Goal: Task Accomplishment & Management: Use online tool/utility

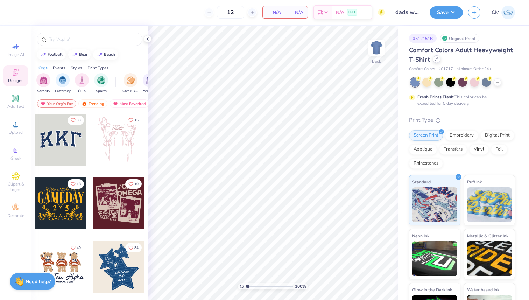
click at [435, 57] on icon at bounding box center [436, 58] width 3 height 3
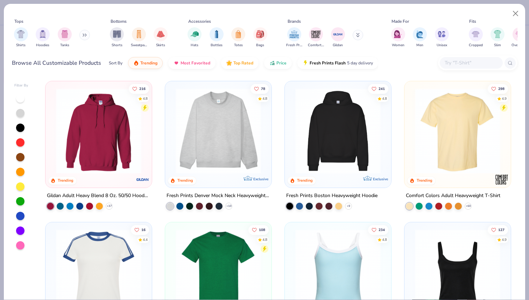
click at [453, 64] on input "text" at bounding box center [471, 63] width 54 height 8
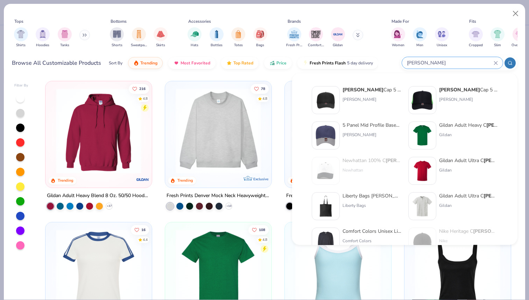
type input "[PERSON_NAME]"
click at [355, 126] on div "5 Panel Mid Profile Baseball Cap" at bounding box center [371, 124] width 59 height 7
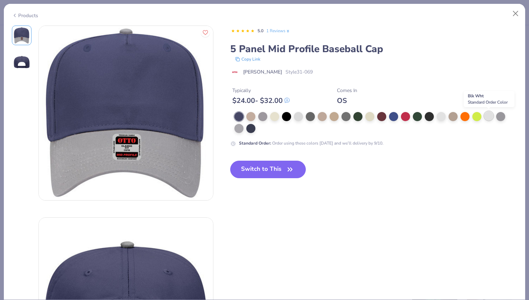
click at [488, 116] on div at bounding box center [488, 115] width 9 height 9
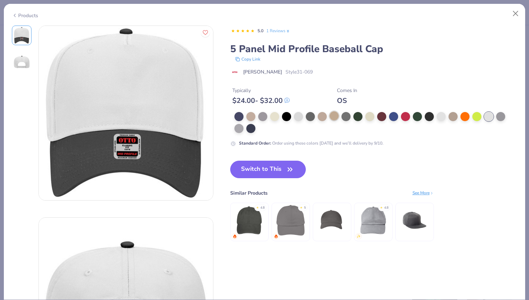
click at [335, 118] on div at bounding box center [333, 115] width 9 height 9
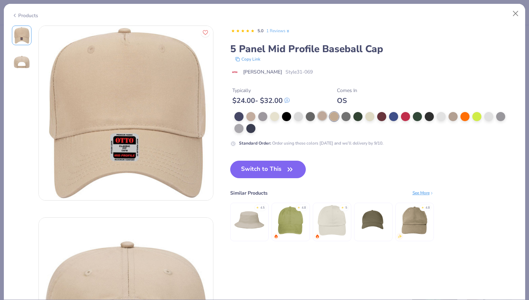
click at [322, 118] on div at bounding box center [322, 115] width 9 height 9
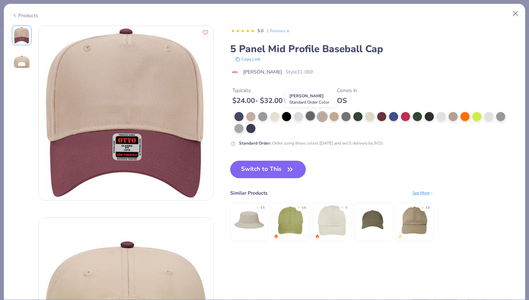
click at [311, 116] on div at bounding box center [310, 115] width 9 height 9
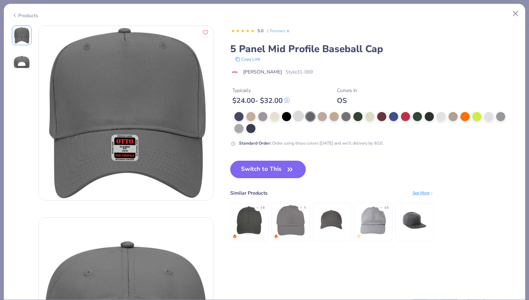
click at [300, 117] on div at bounding box center [298, 115] width 9 height 9
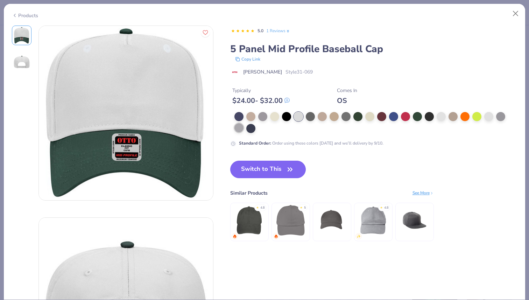
click at [239, 128] on div at bounding box center [238, 127] width 9 height 9
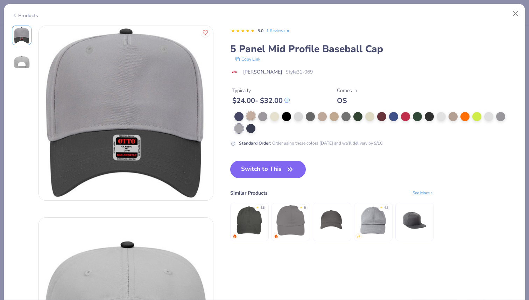
click at [250, 118] on div at bounding box center [250, 115] width 9 height 9
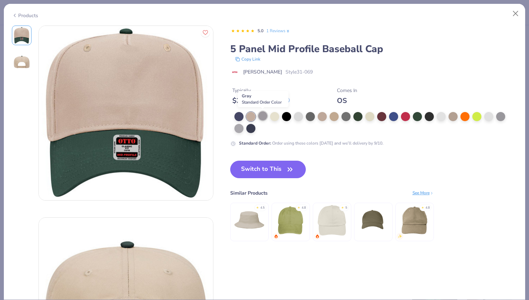
click at [262, 117] on div at bounding box center [262, 115] width 9 height 9
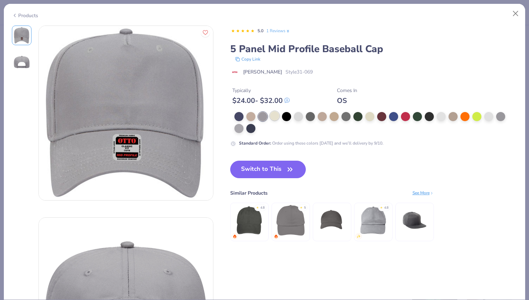
click at [272, 117] on div at bounding box center [274, 115] width 9 height 9
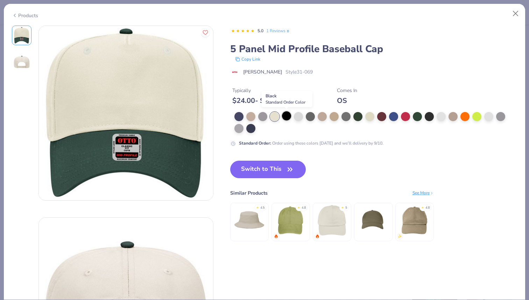
click at [286, 116] on div at bounding box center [286, 115] width 9 height 9
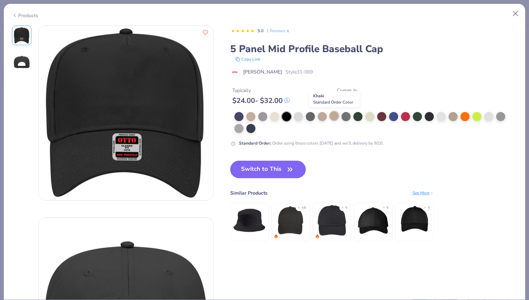
click at [338, 117] on div at bounding box center [333, 115] width 9 height 9
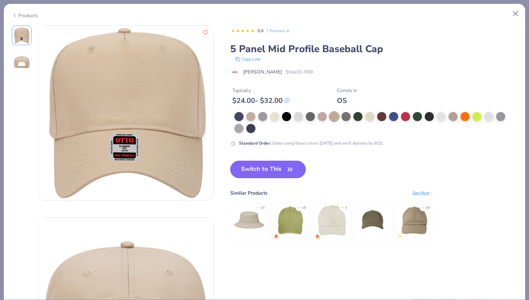
click at [352, 119] on div at bounding box center [372, 122] width 276 height 21
click at [366, 116] on div at bounding box center [369, 115] width 9 height 9
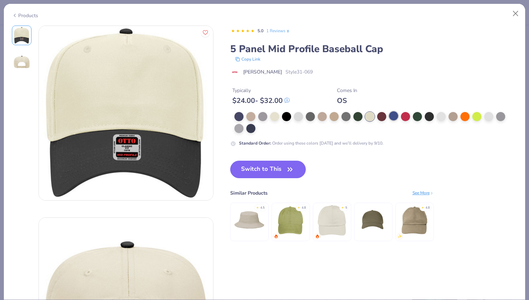
click at [391, 114] on div at bounding box center [393, 115] width 9 height 9
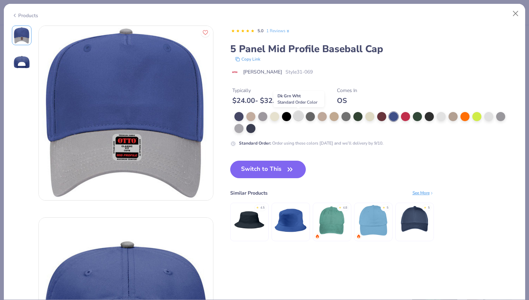
click at [297, 116] on div at bounding box center [298, 115] width 9 height 9
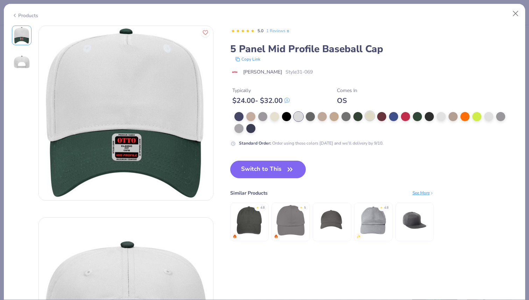
click at [367, 114] on div at bounding box center [369, 115] width 9 height 9
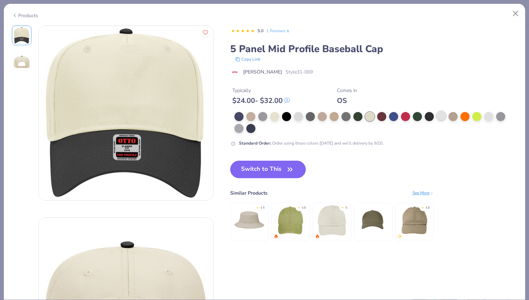
click at [438, 116] on div at bounding box center [440, 115] width 9 height 9
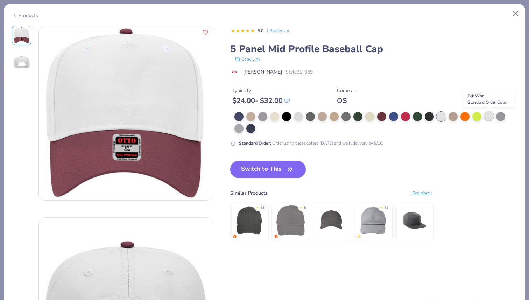
click at [486, 119] on div at bounding box center [488, 115] width 9 height 9
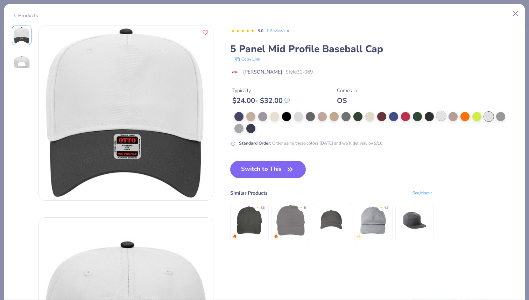
click at [440, 117] on div at bounding box center [440, 115] width 9 height 9
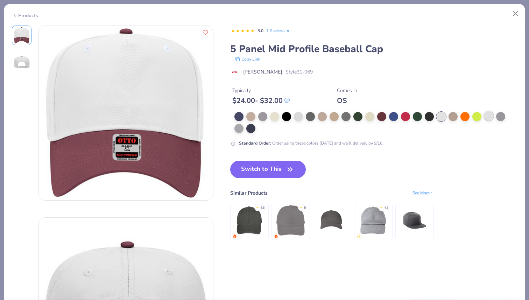
click at [486, 118] on div at bounding box center [488, 115] width 9 height 9
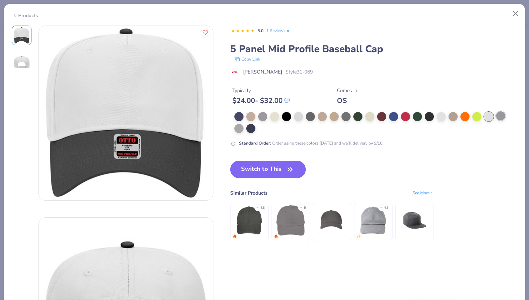
click at [502, 116] on div at bounding box center [500, 115] width 9 height 9
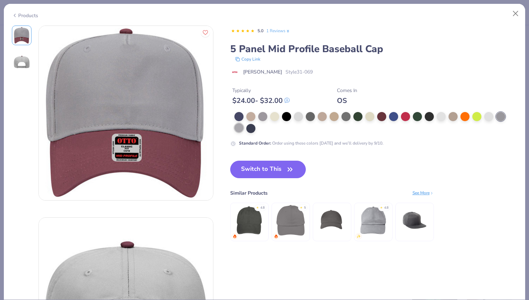
click at [238, 127] on div at bounding box center [238, 127] width 9 height 9
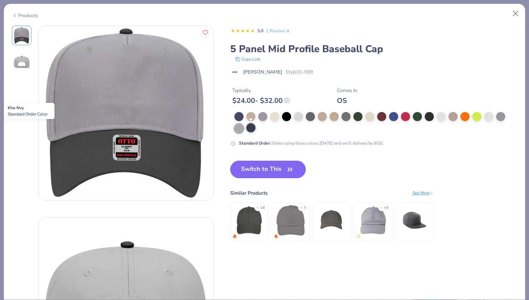
click at [248, 128] on div at bounding box center [250, 127] width 9 height 9
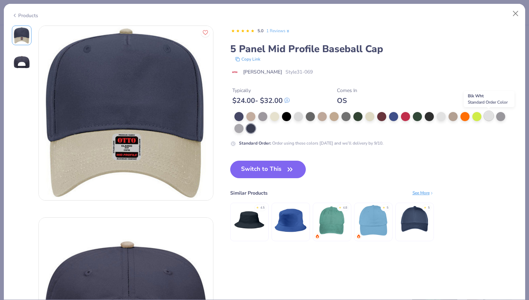
click at [487, 118] on div at bounding box center [488, 115] width 9 height 9
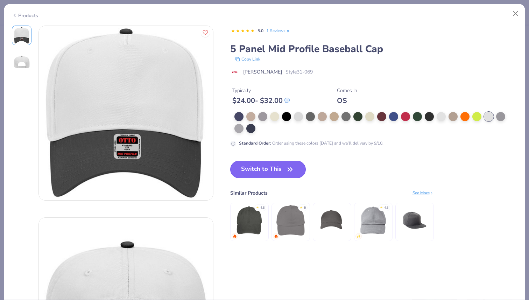
click at [267, 170] on button "Switch to This" at bounding box center [268, 169] width 76 height 17
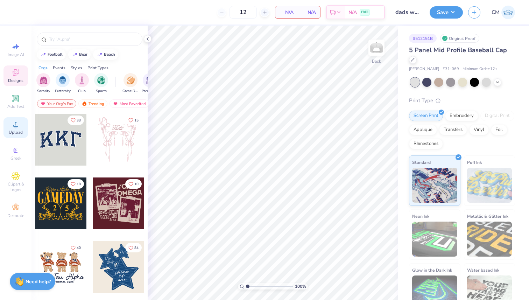
click at [14, 129] on span "Upload" at bounding box center [16, 132] width 14 height 6
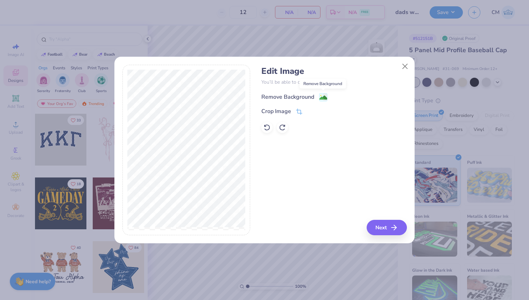
click at [323, 98] on image at bounding box center [323, 98] width 8 height 8
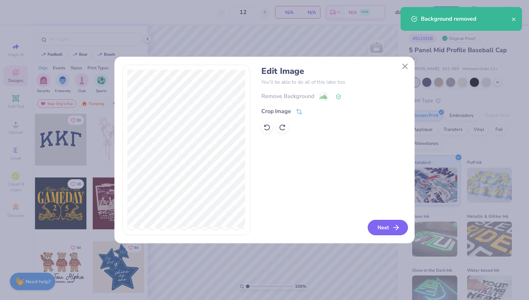
click at [382, 228] on button "Next" at bounding box center [388, 227] width 40 height 15
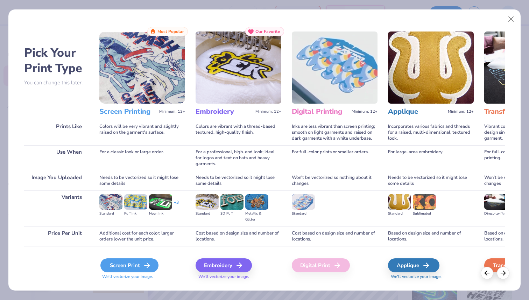
click at [135, 266] on div "Screen Print" at bounding box center [129, 265] width 58 height 14
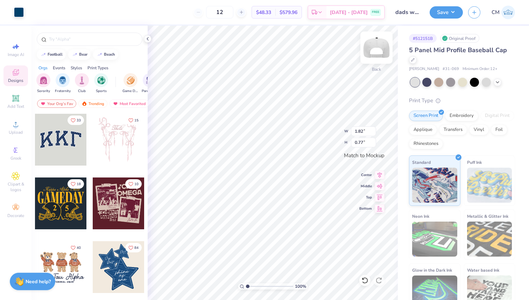
click at [372, 52] on div "100 % Back W 1.82 1.82 " H 0.77 0.77 " Match to Mockup Center Middle Top Bottom" at bounding box center [273, 163] width 250 height 274
type input "2.73"
type input "1.15"
type input "3.69"
type input "1.56"
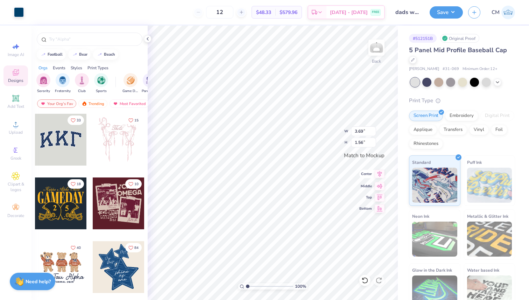
type input "3.85"
type input "1.63"
type input "3.97"
type input "1.68"
click at [148, 38] on icon at bounding box center [148, 39] width 6 height 6
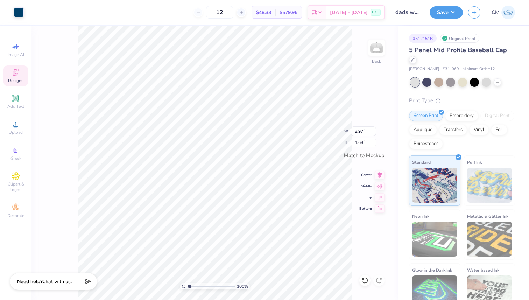
click at [16, 76] on icon at bounding box center [16, 72] width 8 height 8
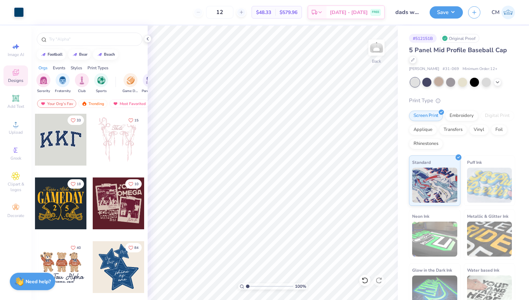
click at [435, 80] on div at bounding box center [438, 81] width 9 height 9
click at [453, 83] on div at bounding box center [450, 81] width 9 height 9
click at [425, 81] on div at bounding box center [426, 81] width 9 height 9
click at [438, 81] on div at bounding box center [438, 81] width 9 height 9
click at [450, 82] on div at bounding box center [450, 81] width 9 height 9
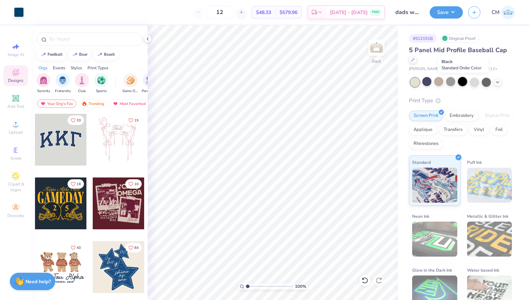
click at [462, 83] on div at bounding box center [462, 81] width 9 height 9
click at [467, 83] on div at bounding box center [462, 81] width 9 height 9
click at [476, 83] on div at bounding box center [474, 81] width 9 height 9
click at [496, 81] on icon at bounding box center [497, 82] width 6 height 6
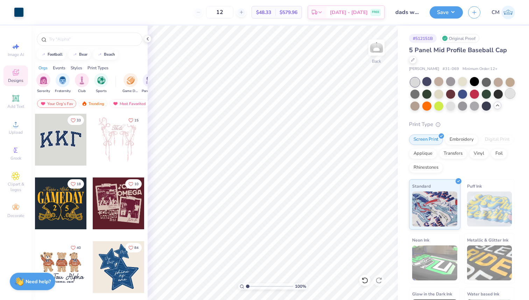
click at [510, 92] on div at bounding box center [509, 93] width 9 height 9
click at [453, 105] on div at bounding box center [450, 105] width 9 height 9
click at [484, 105] on div at bounding box center [486, 105] width 9 height 9
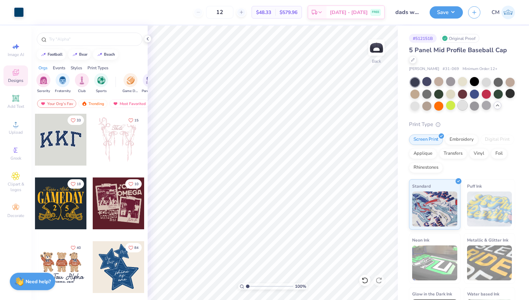
click at [460, 105] on div at bounding box center [462, 105] width 9 height 9
click at [410, 105] on div at bounding box center [414, 105] width 9 height 9
click at [462, 104] on div at bounding box center [462, 105] width 9 height 9
click at [453, 106] on div at bounding box center [450, 105] width 9 height 9
click at [475, 93] on div at bounding box center [474, 93] width 9 height 9
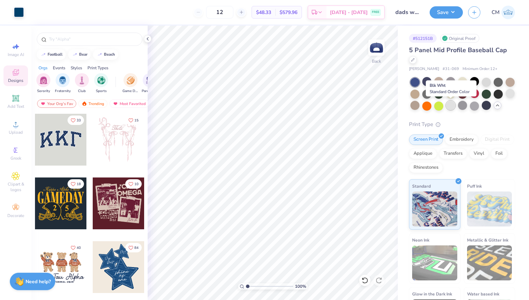
click at [450, 106] on div at bounding box center [450, 105] width 9 height 9
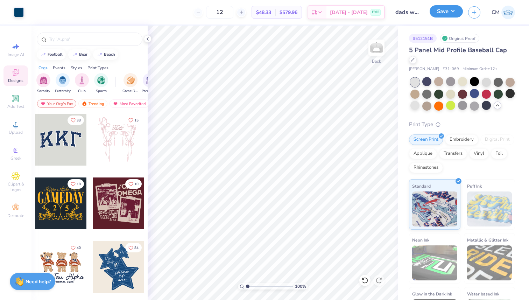
click at [440, 13] on button "Save" at bounding box center [445, 11] width 33 height 12
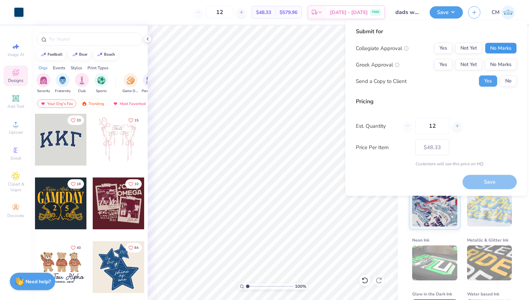
click at [499, 45] on button "No Marks" at bounding box center [501, 48] width 32 height 11
click at [444, 66] on button "Yes" at bounding box center [443, 64] width 18 height 11
click at [494, 66] on button "No Marks" at bounding box center [501, 64] width 32 height 11
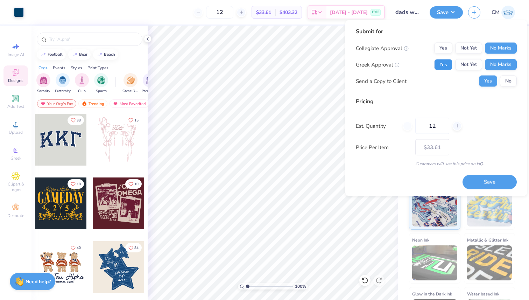
click at [447, 66] on button "Yes" at bounding box center [443, 64] width 18 height 11
click at [397, 66] on line at bounding box center [397, 65] width 0 height 1
click at [485, 182] on button "Save" at bounding box center [489, 182] width 54 height 14
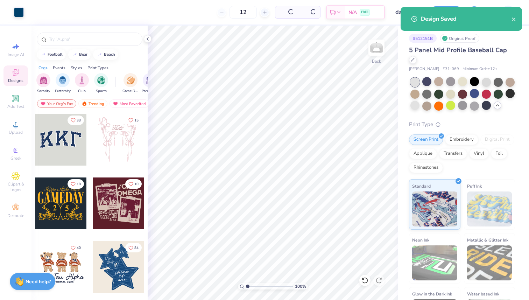
type input "$39.86"
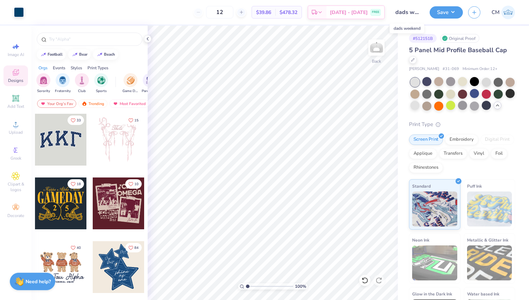
click at [406, 13] on input "dads weekend" at bounding box center [407, 12] width 34 height 14
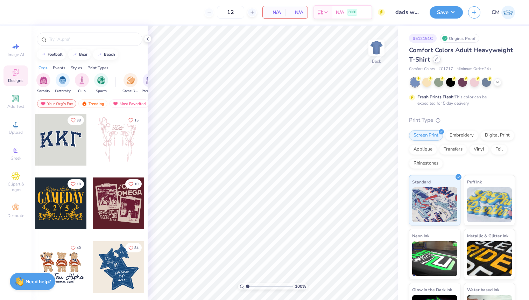
click at [435, 61] on div at bounding box center [437, 59] width 8 height 8
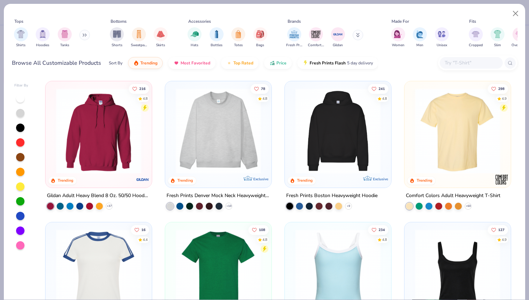
click at [461, 64] on input "text" at bounding box center [471, 63] width 54 height 8
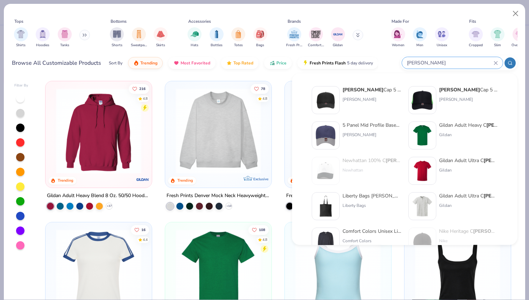
type input "[PERSON_NAME]"
click at [350, 141] on div "5 Panel Mid Profile Baseball Cap [PERSON_NAME]" at bounding box center [371, 135] width 59 height 28
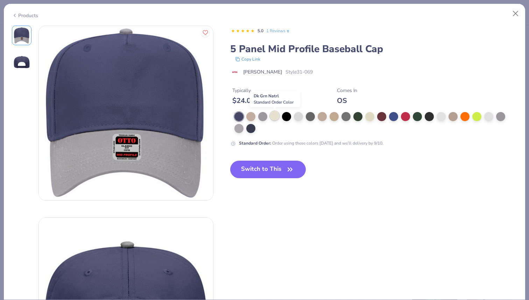
click at [275, 114] on div at bounding box center [274, 115] width 9 height 9
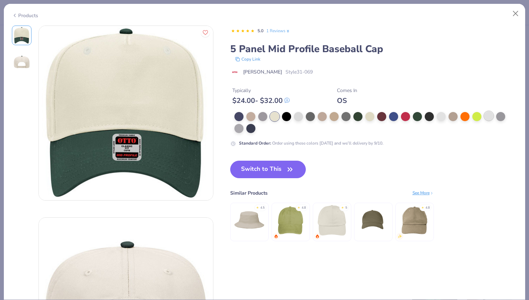
click at [484, 116] on div at bounding box center [488, 115] width 9 height 9
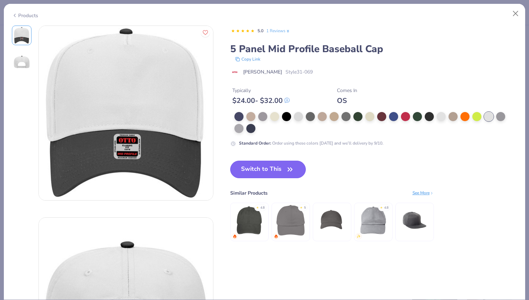
click at [262, 171] on button "Switch to This" at bounding box center [268, 169] width 76 height 17
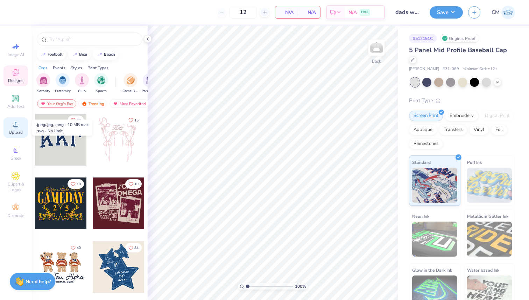
click at [18, 132] on span "Upload" at bounding box center [16, 132] width 14 height 6
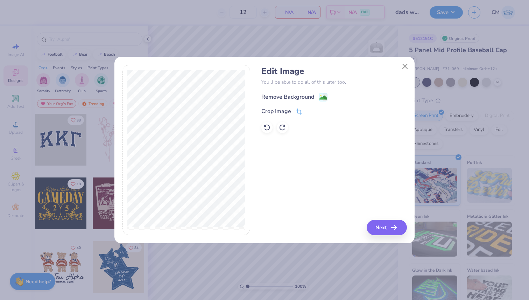
click at [318, 98] on div "Remove Background" at bounding box center [294, 97] width 66 height 9
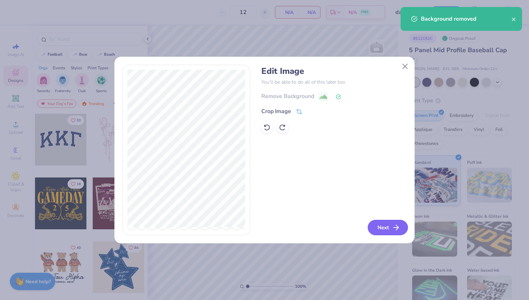
click at [384, 227] on button "Next" at bounding box center [388, 227] width 40 height 15
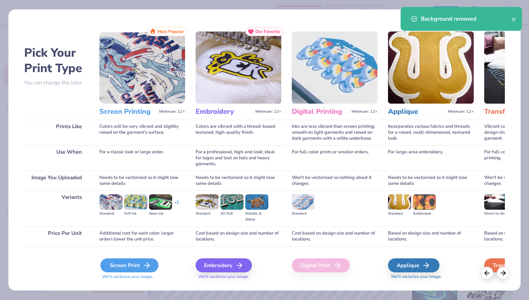
click at [125, 269] on div "Screen Print" at bounding box center [129, 265] width 58 height 14
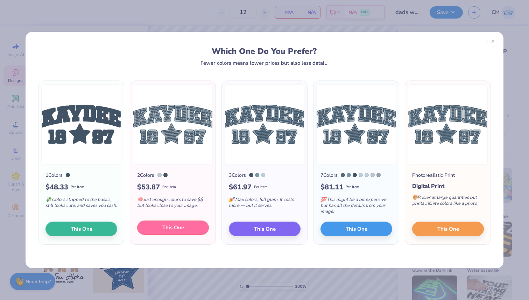
click at [174, 226] on span "This One" at bounding box center [173, 227] width 22 height 8
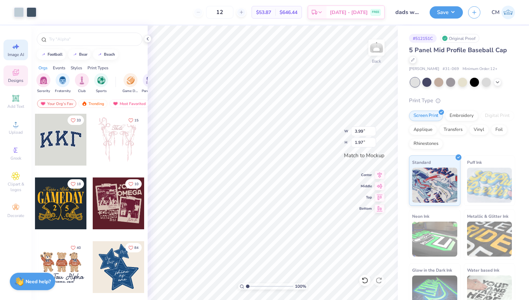
click at [16, 45] on icon at bounding box center [16, 46] width 5 height 5
select select "4"
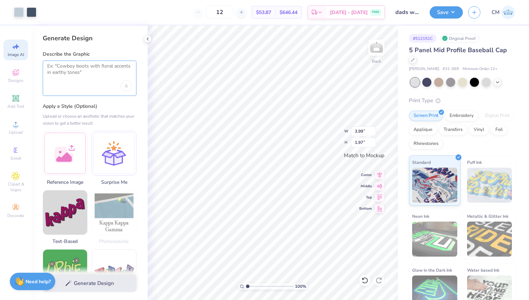
click at [97, 78] on textarea at bounding box center [89, 71] width 85 height 17
click at [76, 152] on div at bounding box center [65, 152] width 45 height 45
click at [70, 73] on textarea at bounding box center [89, 71] width 85 height 17
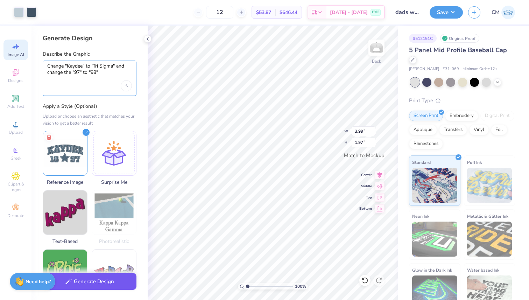
type textarea "Change "Kaydee" to 'Tri Sigma" and change the "97" to "98""
click at [94, 279] on button "Generate Design" at bounding box center [90, 281] width 94 height 17
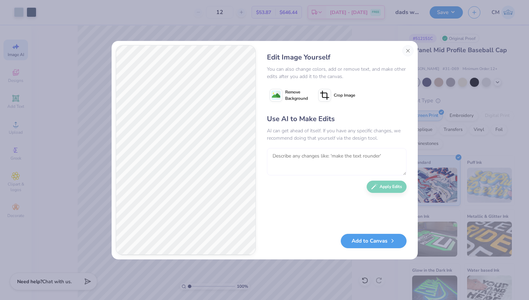
click at [279, 154] on textarea at bounding box center [337, 161] width 140 height 27
type textarea "change the "19" to "18""
click at [378, 186] on button "Apply Edits" at bounding box center [386, 185] width 40 height 12
click at [310, 159] on textarea at bounding box center [337, 161] width 140 height 27
type textarea "please make the numbers say "1898" Instead of "1888""
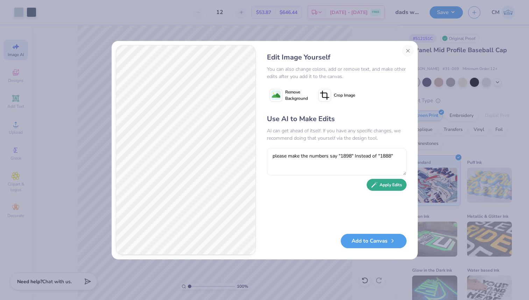
click at [385, 186] on button "Apply Edits" at bounding box center [386, 185] width 40 height 12
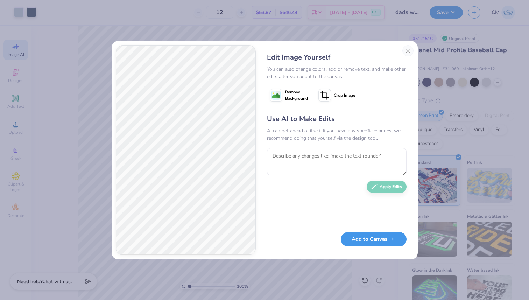
click at [361, 239] on button "Add to Canvas" at bounding box center [374, 239] width 66 height 14
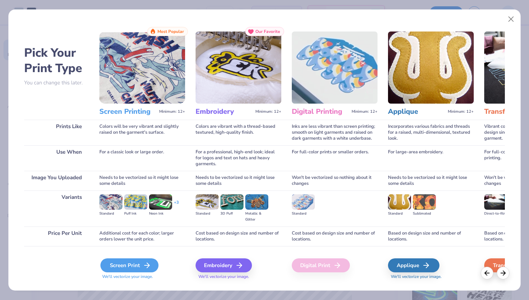
click at [148, 263] on icon at bounding box center [147, 265] width 8 height 8
click at [131, 264] on div "Screen Print" at bounding box center [129, 265] width 58 height 14
